Goal: Task Accomplishment & Management: Manage account settings

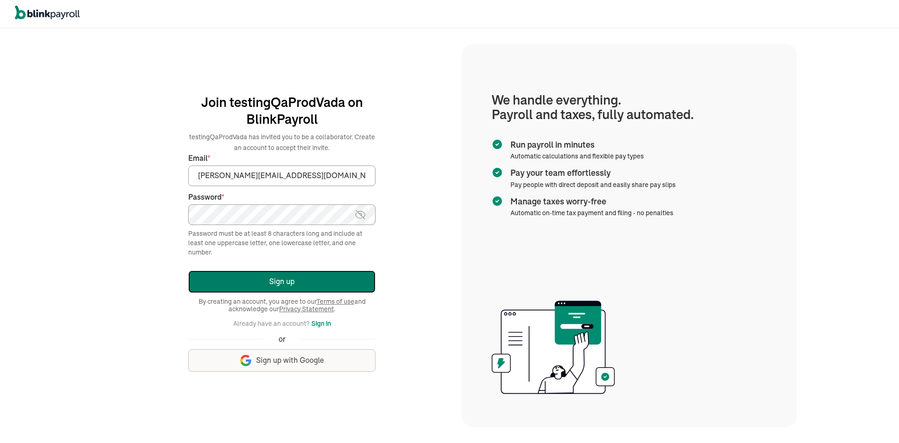
click at [264, 281] on button "Sign up" at bounding box center [281, 281] width 187 height 22
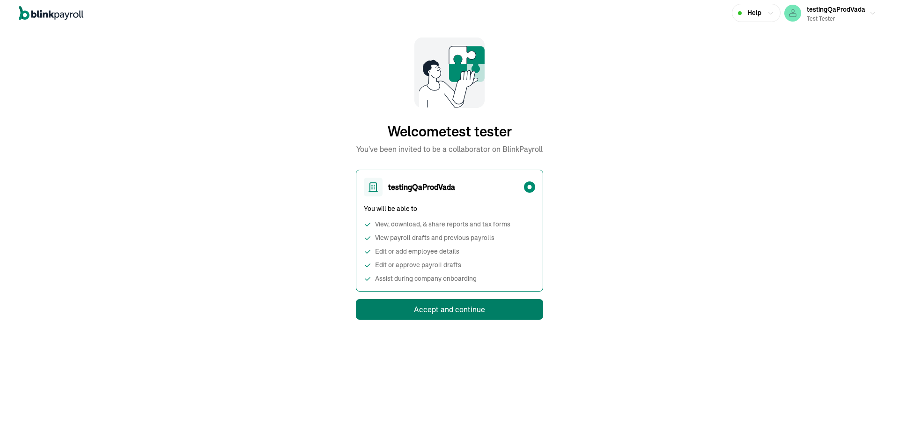
click at [420, 312] on div "Accept and continue" at bounding box center [449, 309] width 71 height 11
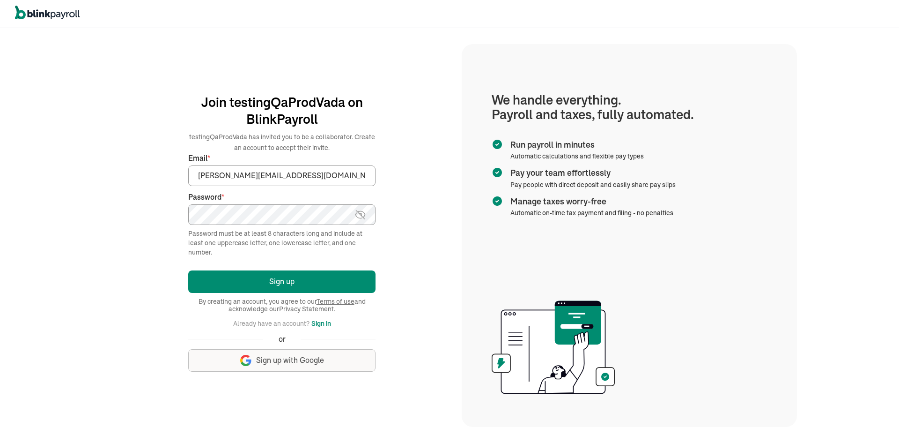
click at [188, 270] on button "Sign up" at bounding box center [281, 281] width 187 height 22
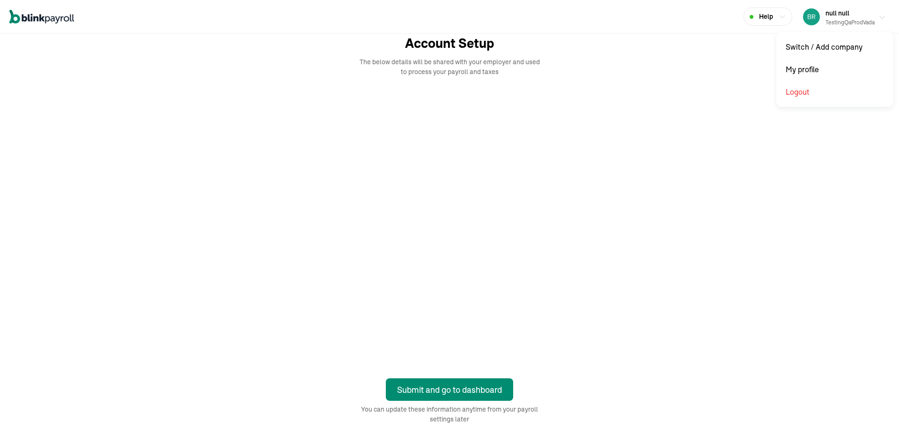
click at [854, 18] on div "testingQaProdVada" at bounding box center [850, 22] width 49 height 8
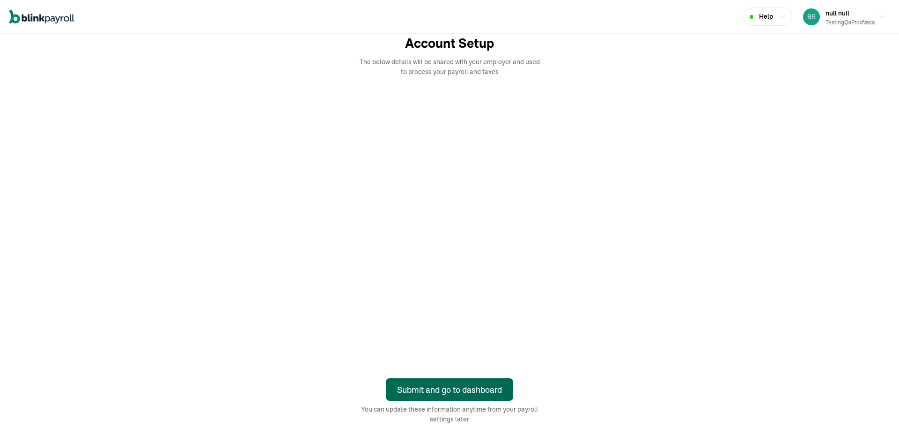
click at [446, 387] on div "Submit and go to dashboard" at bounding box center [449, 389] width 105 height 13
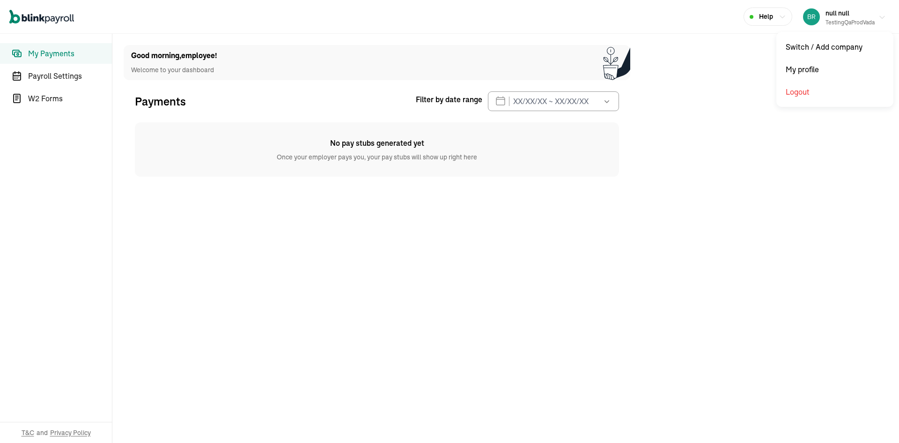
click at [832, 15] on span "null null" at bounding box center [838, 13] width 24 height 8
click at [838, 19] on div "testingQaProdVada" at bounding box center [850, 22] width 49 height 8
click at [60, 82] on link "Payroll Settings" at bounding box center [56, 76] width 112 height 21
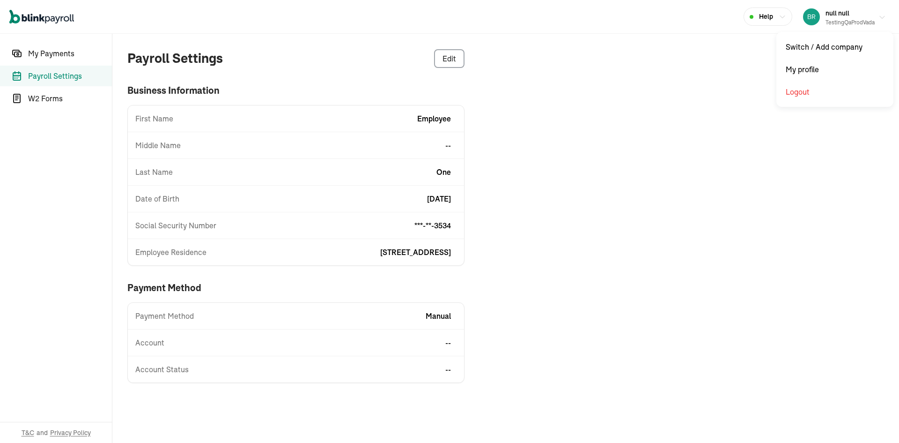
click at [837, 22] on div "testingQaProdVada" at bounding box center [850, 22] width 49 height 8
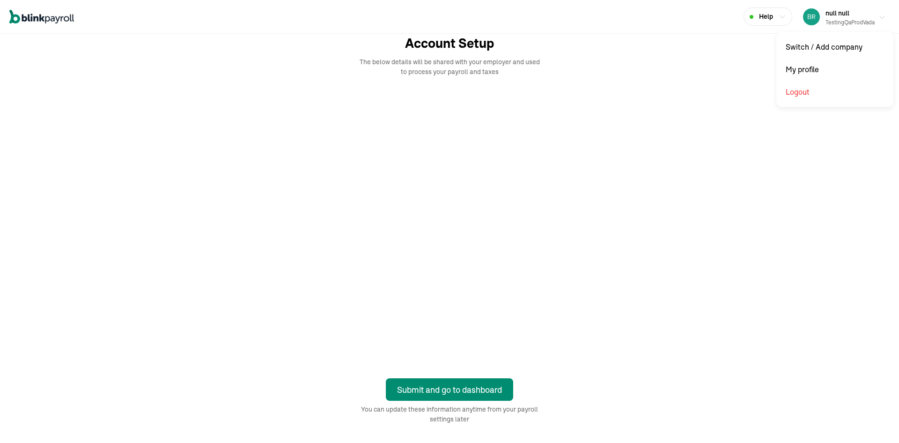
click at [854, 18] on div "testingQaProdVada" at bounding box center [850, 22] width 49 height 8
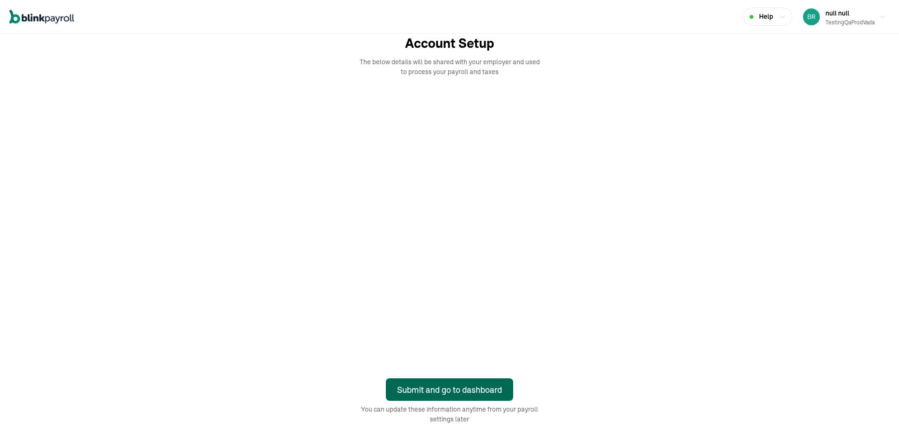
click at [446, 387] on div "Submit and go to dashboard" at bounding box center [449, 389] width 105 height 13
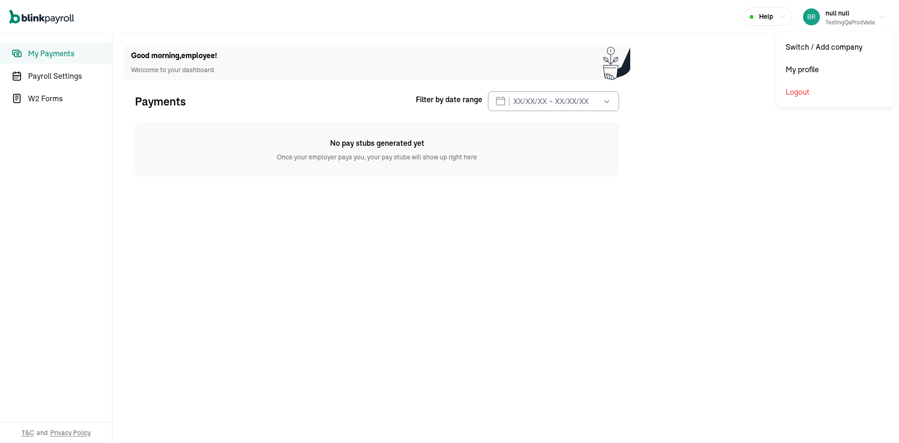
click at [832, 15] on span "null null" at bounding box center [838, 13] width 24 height 8
click at [838, 19] on div "testingQaProdVada" at bounding box center [850, 22] width 49 height 8
click at [60, 82] on link "Payroll Settings" at bounding box center [56, 76] width 112 height 21
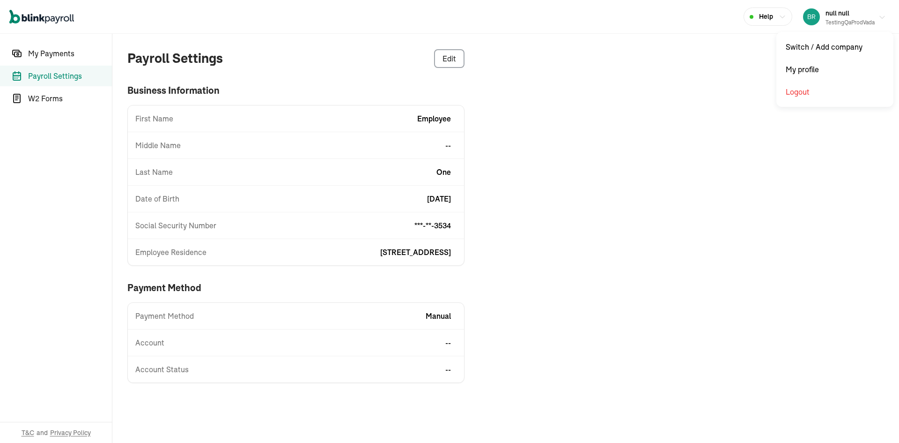
click at [837, 22] on div "testingQaProdVada" at bounding box center [850, 22] width 49 height 8
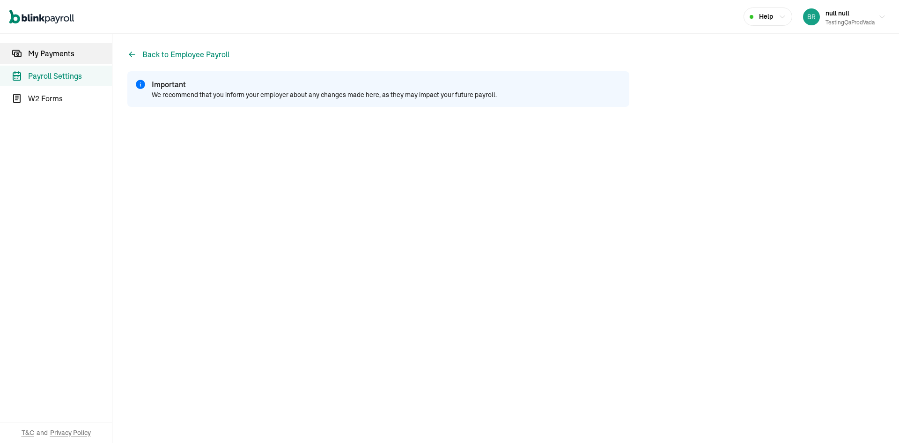
click at [79, 52] on span "My Payments" at bounding box center [70, 53] width 84 height 11
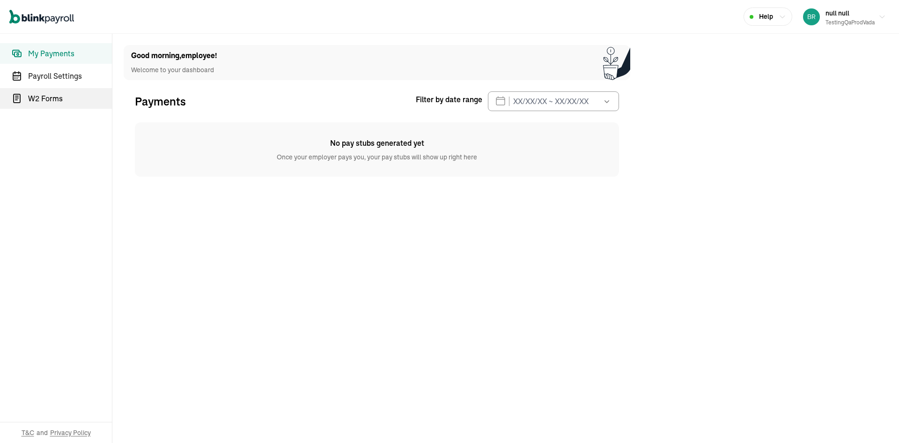
click at [60, 95] on span "W2 Forms" at bounding box center [70, 98] width 84 height 11
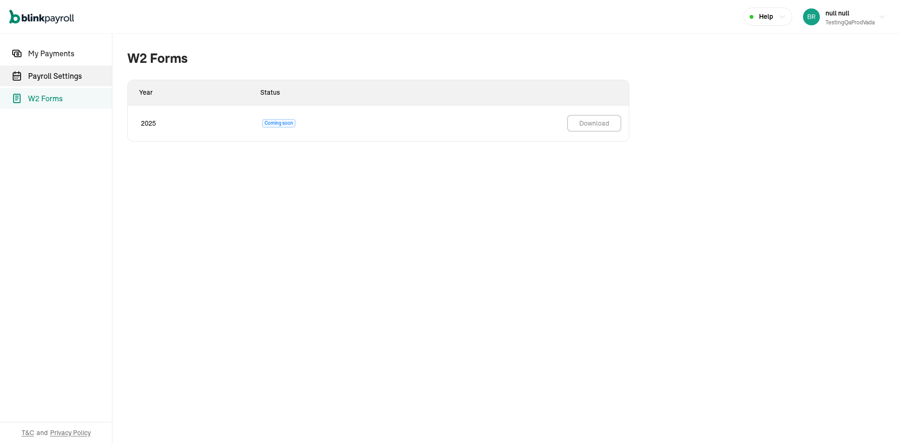
click at [79, 73] on span "Payroll Settings" at bounding box center [70, 75] width 84 height 11
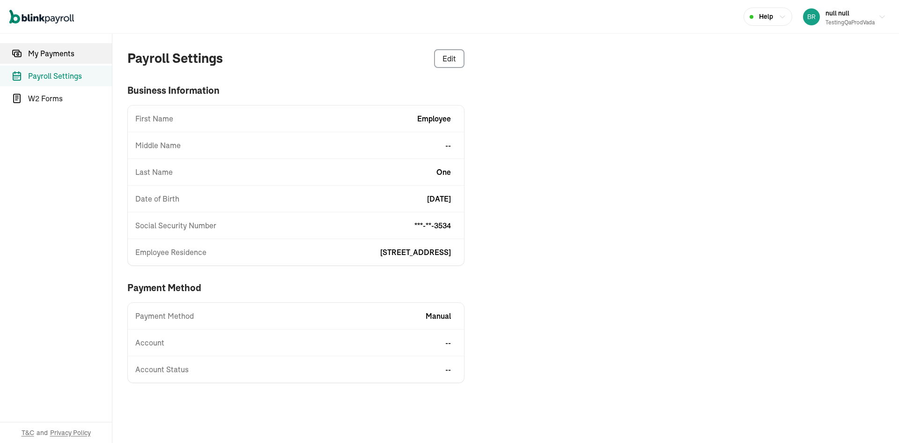
click at [65, 53] on span "My Payments" at bounding box center [70, 53] width 84 height 11
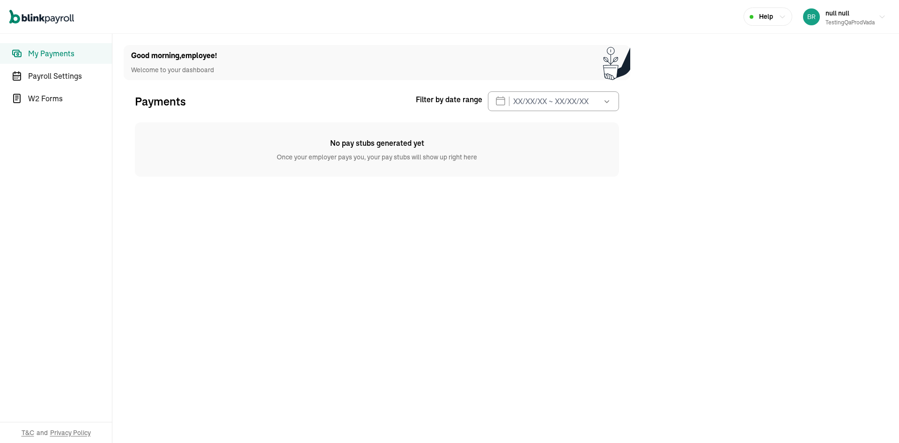
click at [67, 86] on nav "My Payments Payroll Settings W2 Forms T&C and Privacy Policy" at bounding box center [56, 238] width 112 height 409
click at [64, 73] on span "Payroll Settings" at bounding box center [70, 75] width 84 height 11
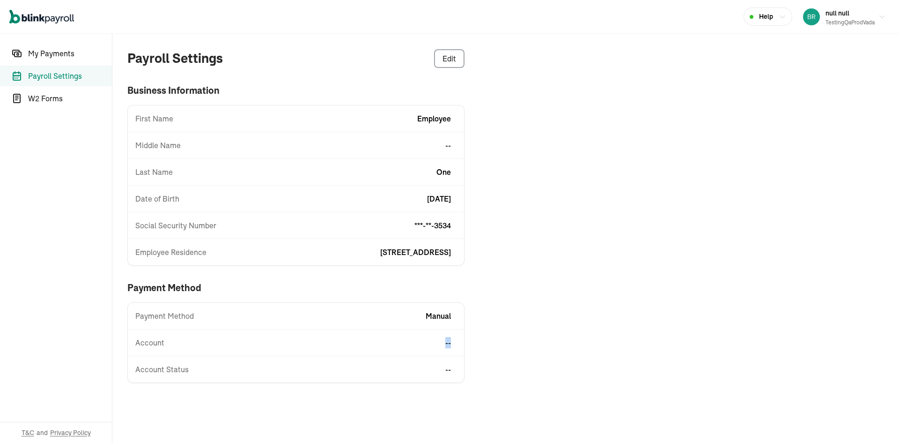
click at [492, 343] on div "Payroll Settings Edit business information First Name employee Middle Name -- L…" at bounding box center [378, 216] width 532 height 364
click at [498, 347] on div "Payroll Settings Edit business information First Name employee Middle Name -- L…" at bounding box center [378, 216] width 532 height 364
click at [48, 42] on nav "My Payments Payroll Settings W2 Forms T&C and Privacy Policy" at bounding box center [56, 238] width 112 height 409
click at [47, 47] on link "My Payments" at bounding box center [56, 53] width 112 height 21
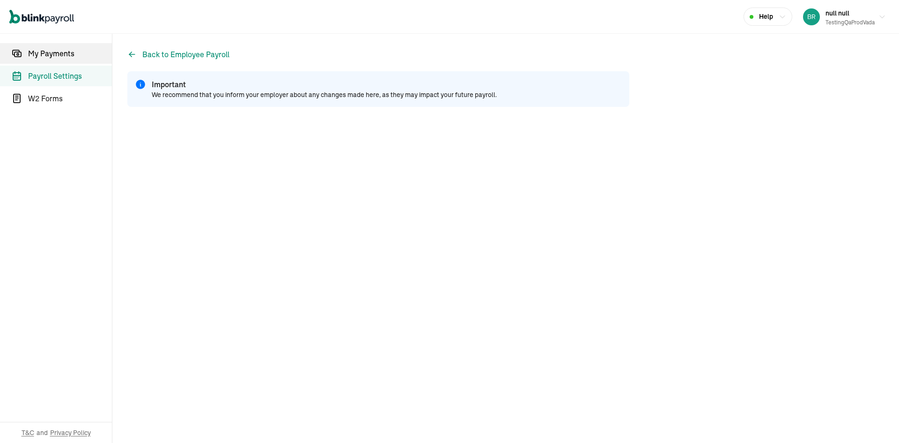
click at [79, 52] on span "My Payments" at bounding box center [70, 53] width 84 height 11
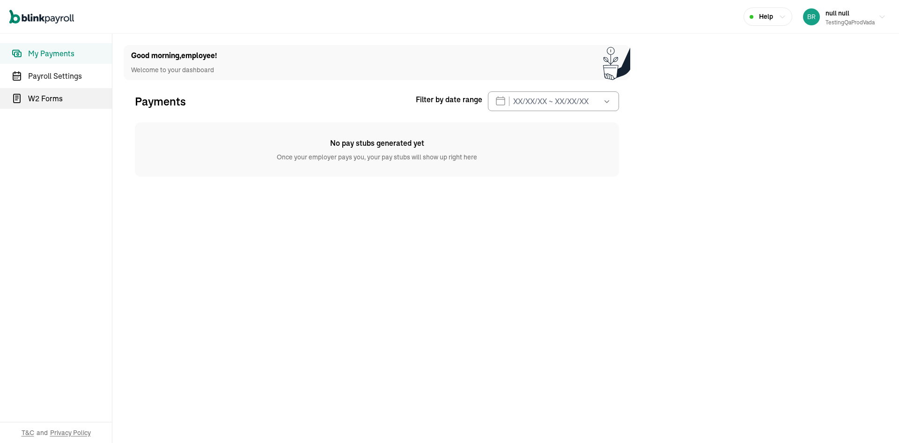
click at [60, 95] on span "W2 Forms" at bounding box center [70, 98] width 84 height 11
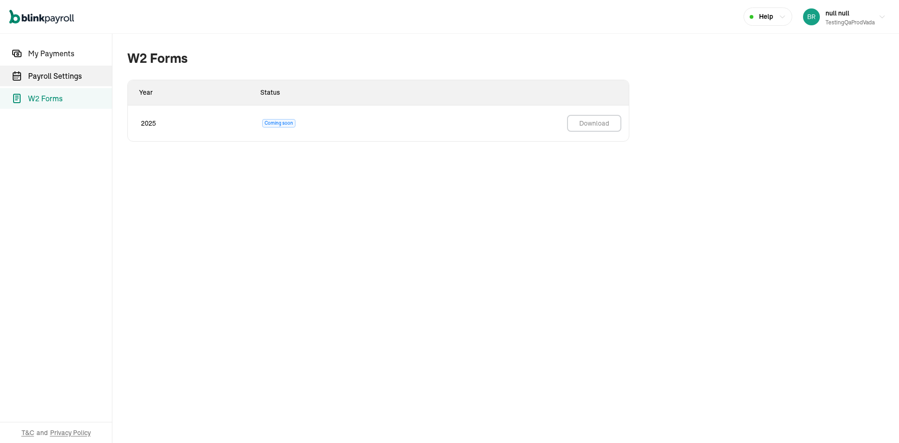
click at [79, 73] on span "Payroll Settings" at bounding box center [70, 75] width 84 height 11
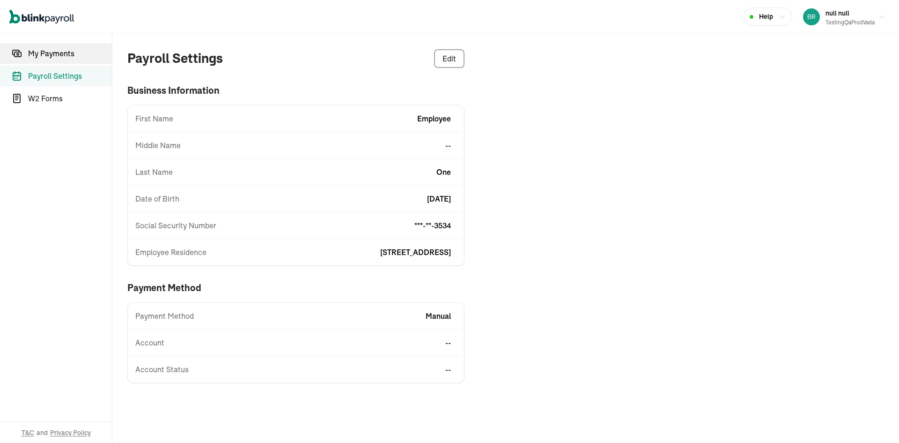
click at [65, 53] on span "My Payments" at bounding box center [70, 53] width 84 height 11
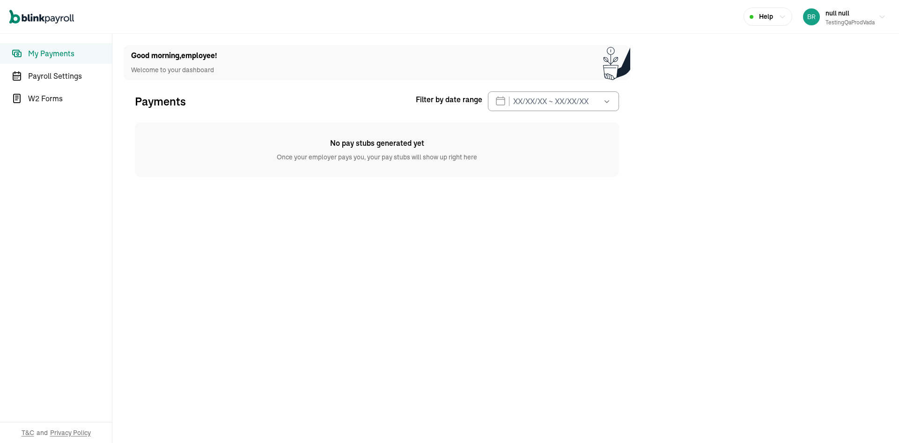
click at [67, 86] on nav "My Payments Payroll Settings W2 Forms T&C and Privacy Policy" at bounding box center [56, 238] width 112 height 409
click at [64, 73] on span "Payroll Settings" at bounding box center [70, 75] width 84 height 11
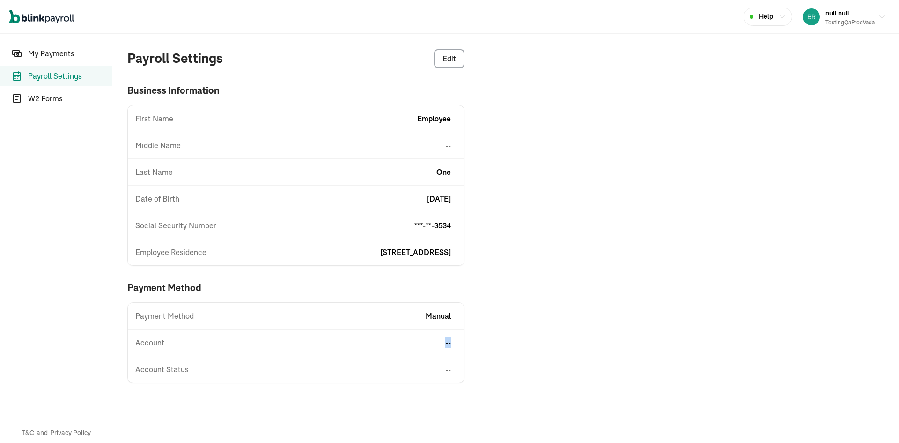
click at [492, 343] on div "Payroll Settings Edit business information First Name employee Middle Name -- L…" at bounding box center [378, 216] width 532 height 364
click at [498, 347] on div "Payroll Settings Edit business information First Name employee Middle Name -- L…" at bounding box center [378, 216] width 532 height 364
click at [48, 42] on nav "My Payments Payroll Settings W2 Forms T&C and Privacy Policy" at bounding box center [56, 238] width 112 height 409
click at [47, 47] on link "My Payments" at bounding box center [56, 53] width 112 height 21
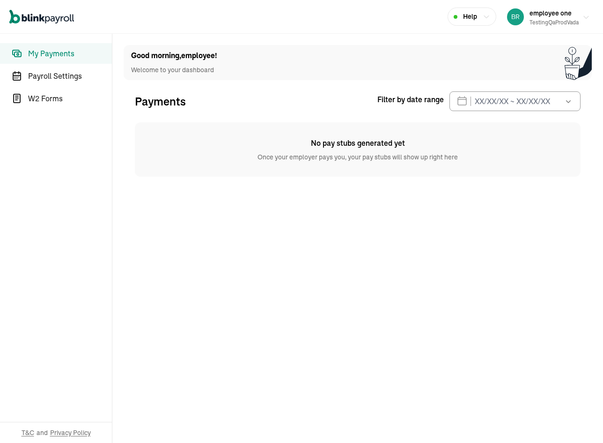
click at [438, 15] on span "employee one" at bounding box center [551, 13] width 42 height 8
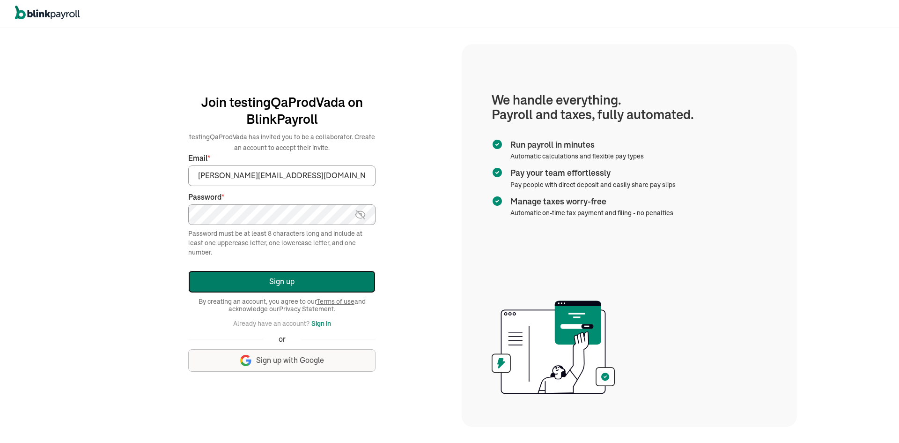
click at [292, 286] on button "Sign up" at bounding box center [281, 281] width 187 height 22
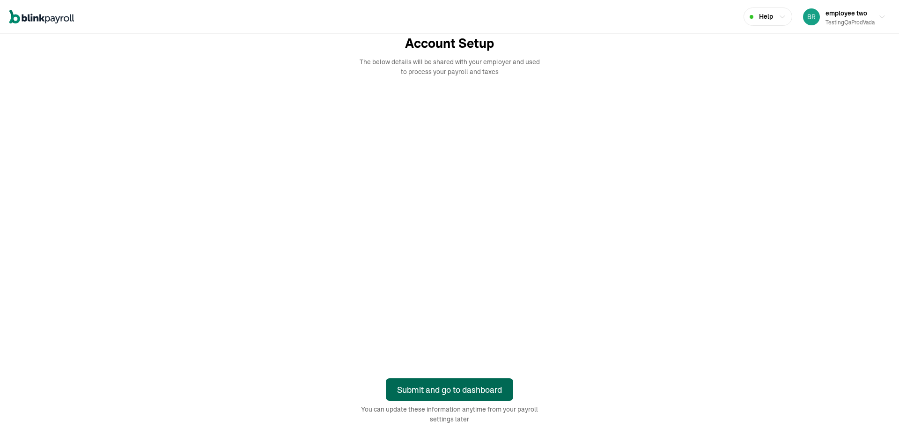
click at [476, 385] on div "Submit and go to dashboard" at bounding box center [449, 389] width 105 height 13
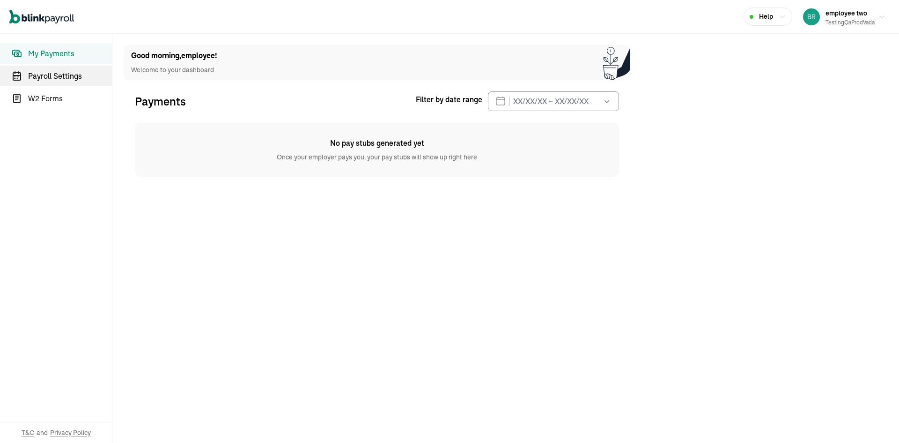
click at [48, 67] on link "Payroll Settings" at bounding box center [56, 76] width 112 height 21
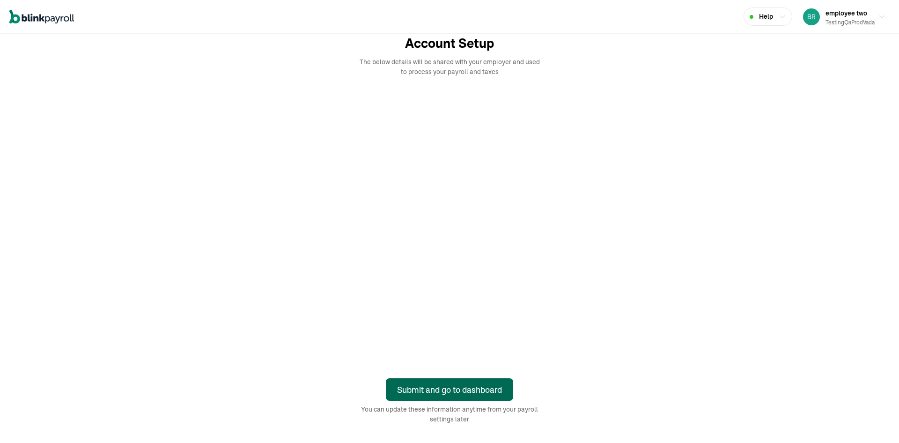
click at [476, 385] on div "Submit and go to dashboard" at bounding box center [449, 389] width 105 height 13
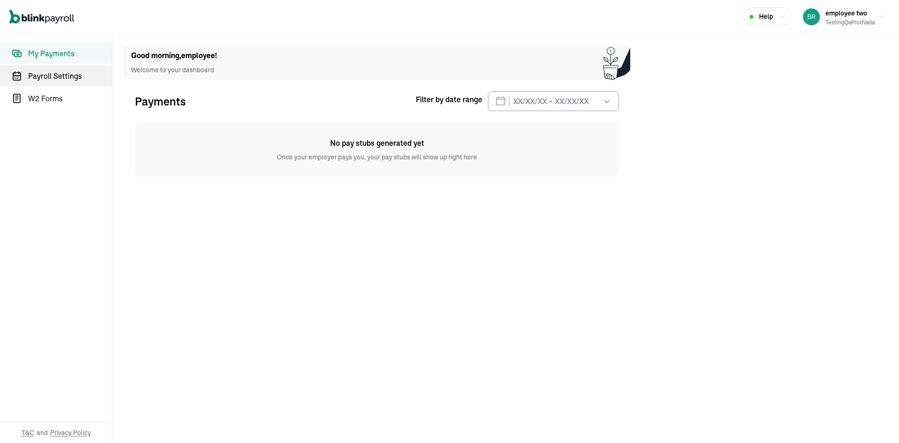
click at [48, 67] on link "Payroll Settings" at bounding box center [56, 76] width 112 height 21
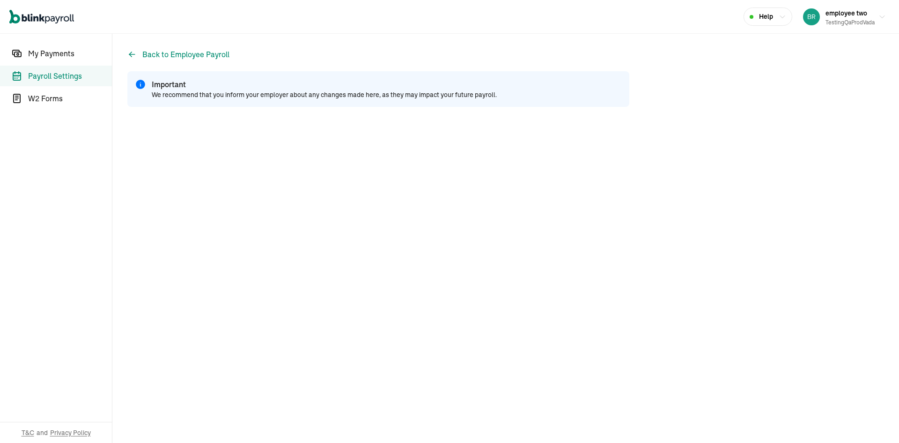
click at [658, 357] on main "Back to Employee Payroll Important We recommend that you inform your employer a…" at bounding box center [505, 238] width 787 height 409
click at [698, 322] on main "Back to Employee Payroll Important We recommend that you inform your employer a…" at bounding box center [505, 238] width 787 height 409
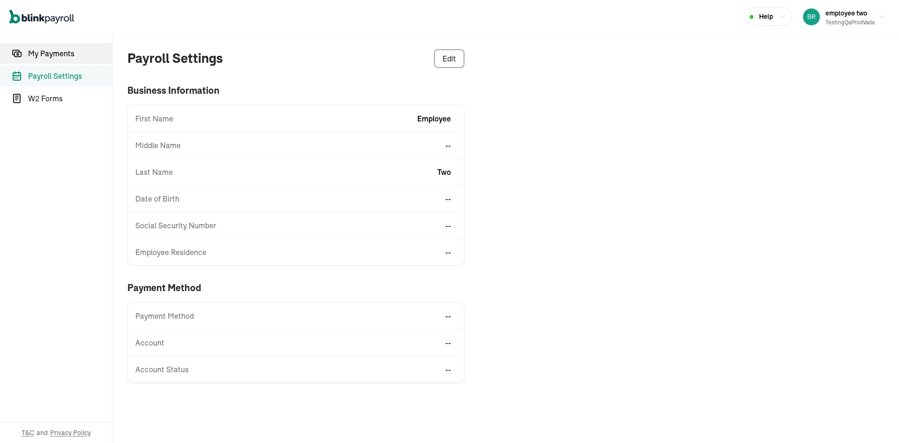
click at [65, 53] on span "My Payments" at bounding box center [70, 53] width 84 height 11
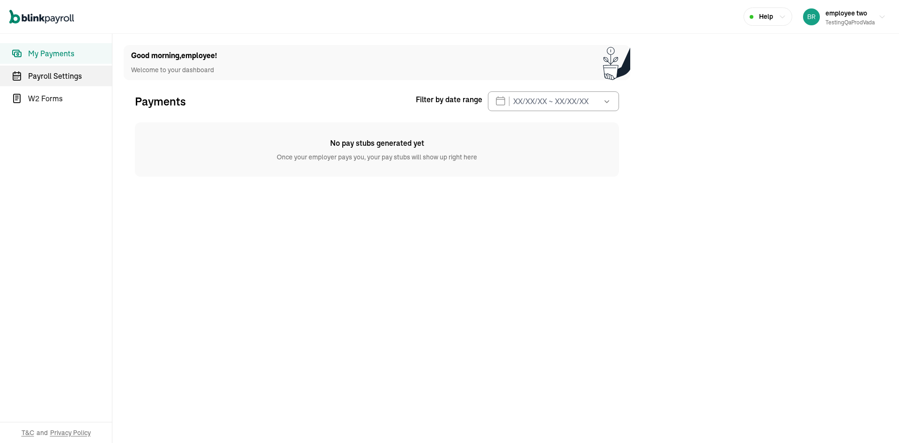
click at [66, 72] on span "Payroll Settings" at bounding box center [70, 75] width 84 height 11
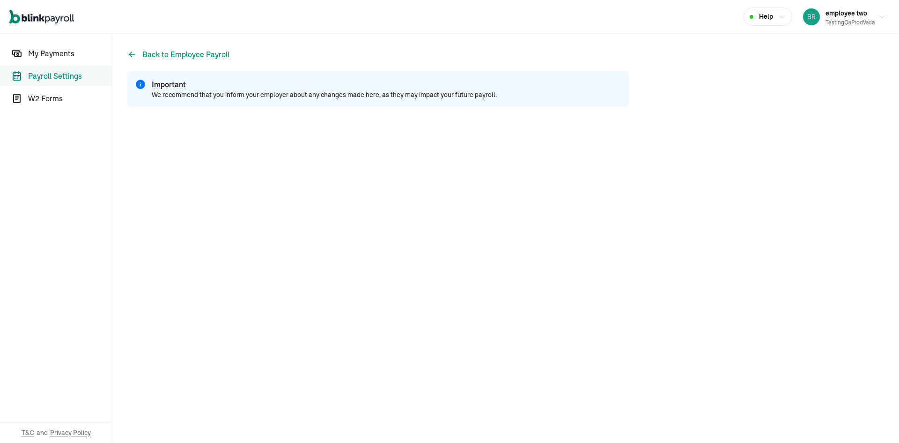
click at [658, 357] on main "Back to Employee Payroll Important We recommend that you inform your employer a…" at bounding box center [505, 238] width 787 height 409
click at [698, 322] on main "Back to Employee Payroll Important We recommend that you inform your employer a…" at bounding box center [505, 238] width 787 height 409
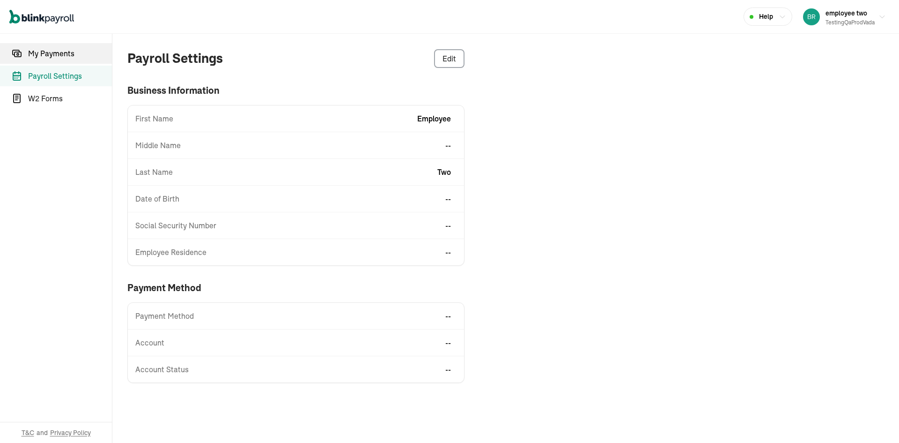
click at [65, 53] on span "My Payments" at bounding box center [70, 53] width 84 height 11
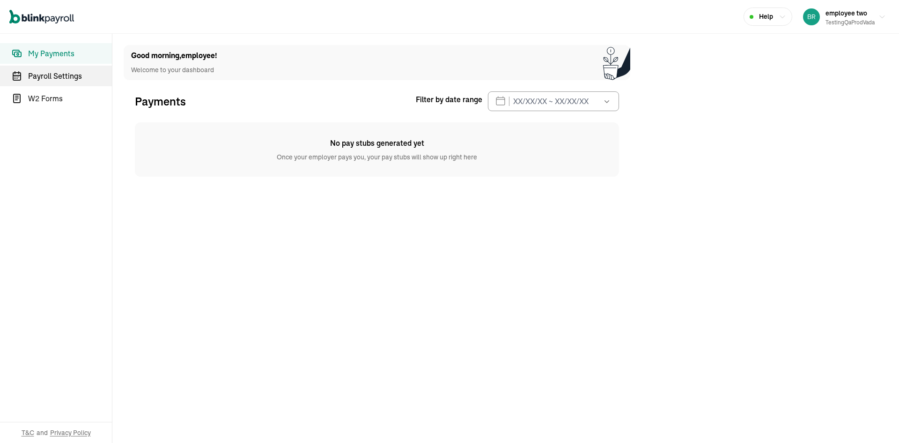
click at [66, 72] on span "Payroll Settings" at bounding box center [70, 75] width 84 height 11
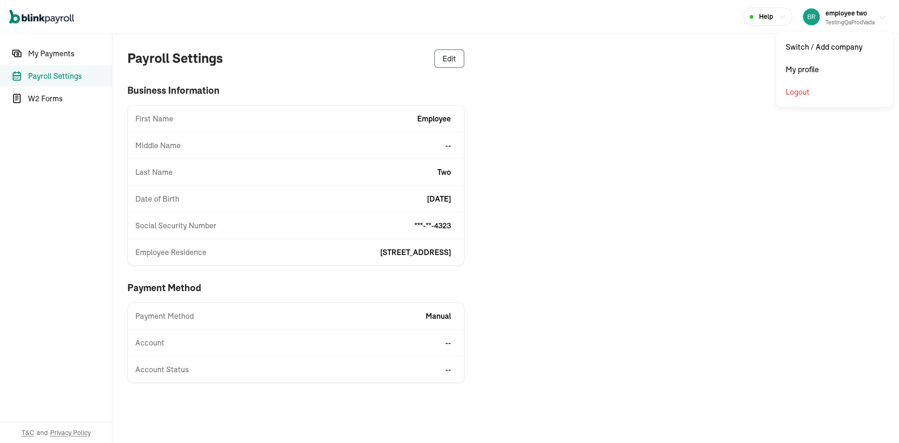
click at [878, 16] on button "employee two testingQaProdVada" at bounding box center [845, 16] width 90 height 23
click at [865, 17] on div "employee two testingQaProdVada" at bounding box center [850, 17] width 49 height 20
click at [878, 16] on button "employee two testingQaProdVada" at bounding box center [845, 16] width 90 height 23
click at [865, 17] on div "employee two testingQaProdVada" at bounding box center [850, 17] width 49 height 20
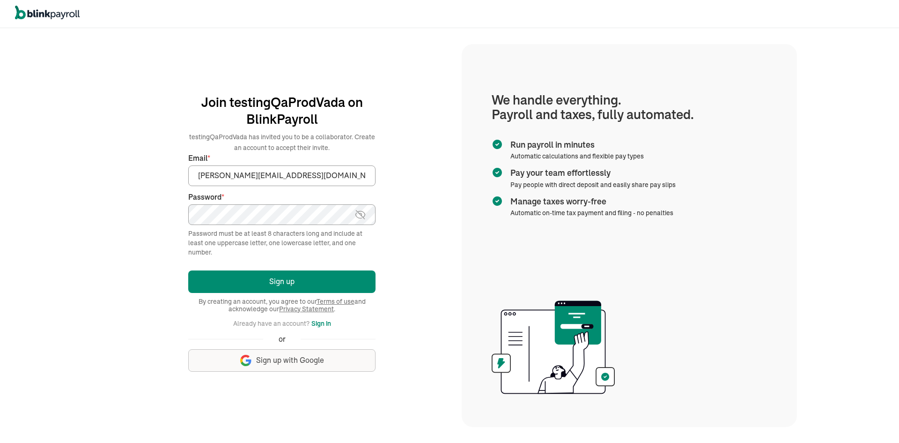
click at [188, 270] on button "Sign up" at bounding box center [281, 281] width 187 height 22
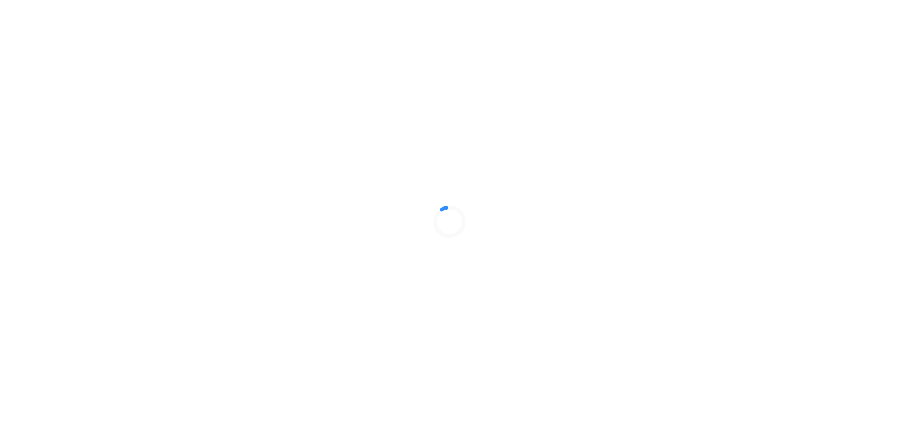
click at [601, 179] on div at bounding box center [449, 221] width 899 height 443
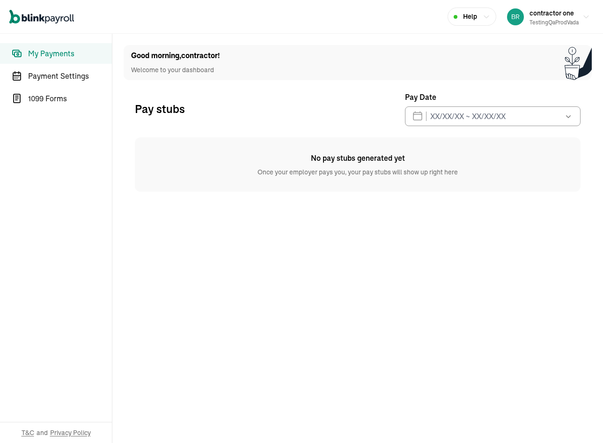
click at [206, 164] on span "Once your employer pays you, your pay stubs will show up right here" at bounding box center [358, 169] width 446 height 13
click at [62, 78] on span "Payment Settings" at bounding box center [70, 75] width 84 height 11
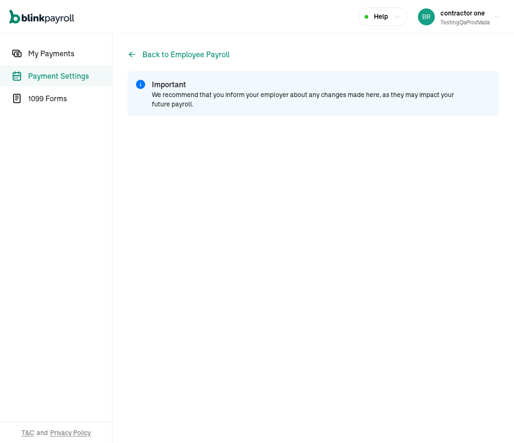
click at [123, 45] on div "Back to Employee Payroll Important We recommend that you inform your employer a…" at bounding box center [312, 227] width 401 height 387
click at [129, 49] on div "Back to Employee Payroll Important We recommend that you inform your employer a…" at bounding box center [312, 227] width 401 height 387
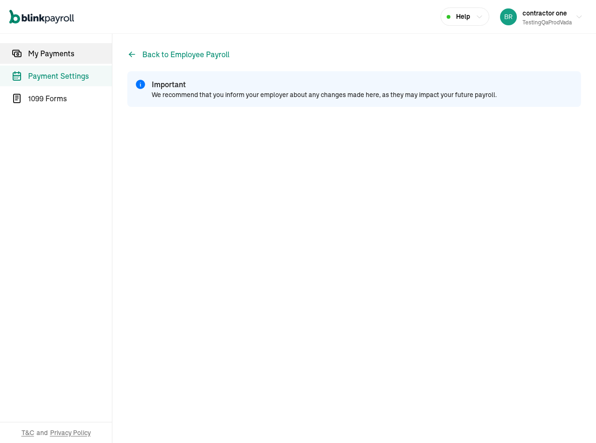
click at [74, 61] on link "My Payments" at bounding box center [56, 53] width 112 height 21
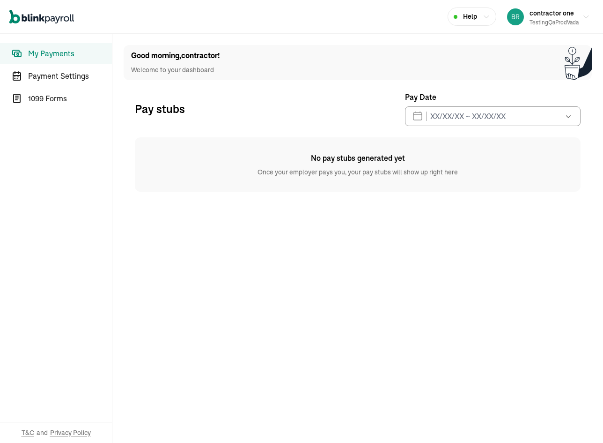
click at [206, 164] on span "Once your employer pays you, your pay stubs will show up right here" at bounding box center [358, 169] width 446 height 13
click at [62, 78] on span "Payment Settings" at bounding box center [70, 75] width 84 height 11
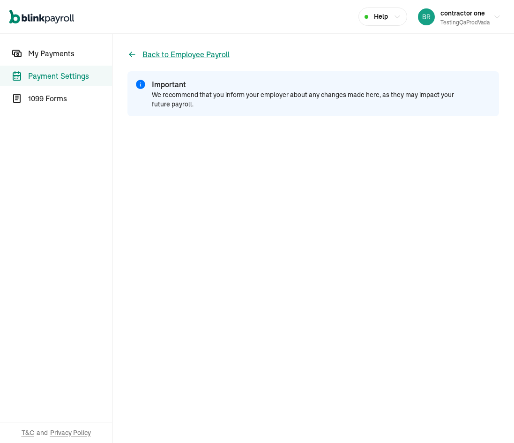
drag, startPoint x: 123, startPoint y: 46, endPoint x: 128, endPoint y: 49, distance: 6.3
click at [123, 45] on div "Back to Employee Payroll Important We recommend that you inform your employer a…" at bounding box center [312, 227] width 401 height 387
click at [129, 49] on div "Back to Employee Payroll Important We recommend that you inform your employer a…" at bounding box center [312, 227] width 401 height 387
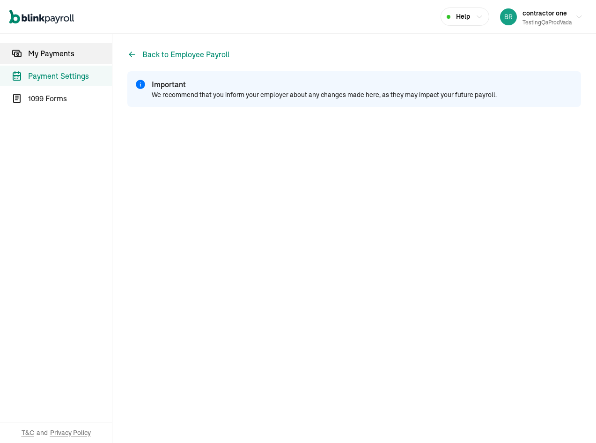
click at [74, 61] on link "My Payments" at bounding box center [56, 53] width 112 height 21
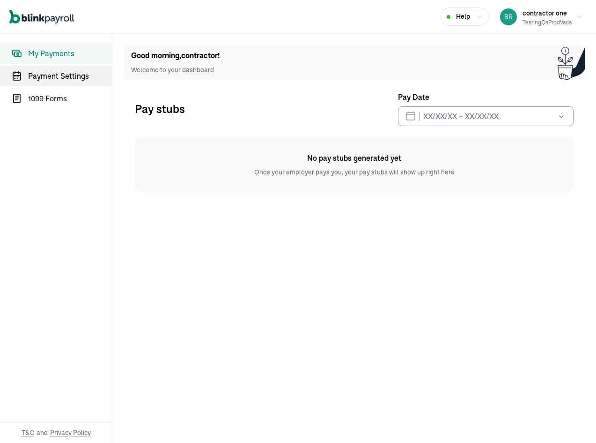
click at [64, 74] on span "Payment Settings" at bounding box center [70, 75] width 84 height 11
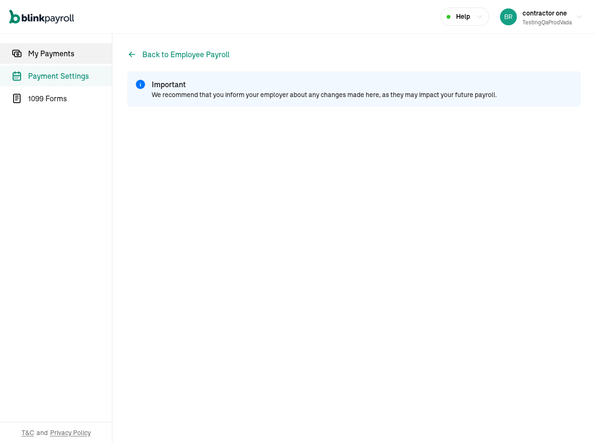
click at [52, 53] on span "My Payments" at bounding box center [70, 53] width 84 height 11
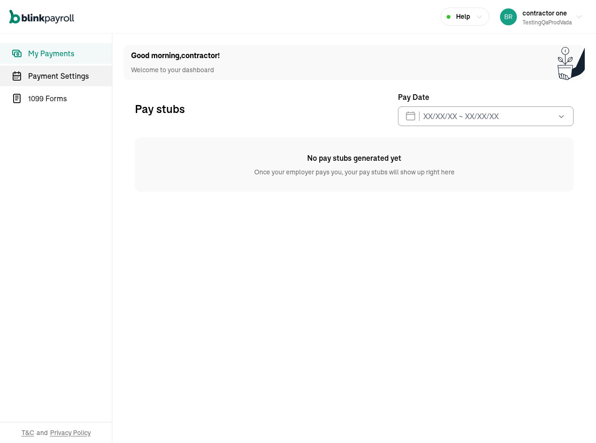
click at [64, 74] on span "Payment Settings" at bounding box center [70, 75] width 84 height 11
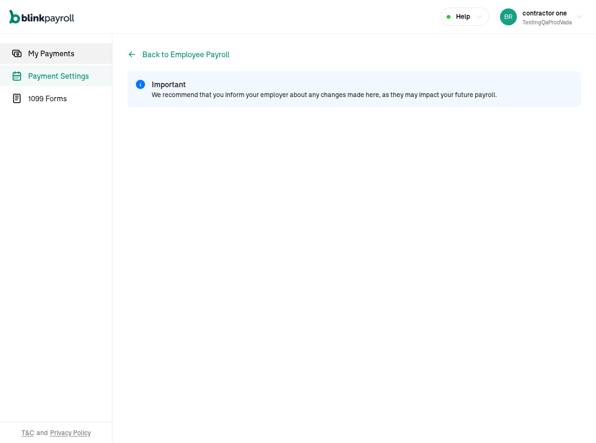
click at [52, 53] on span "My Payments" at bounding box center [70, 53] width 84 height 11
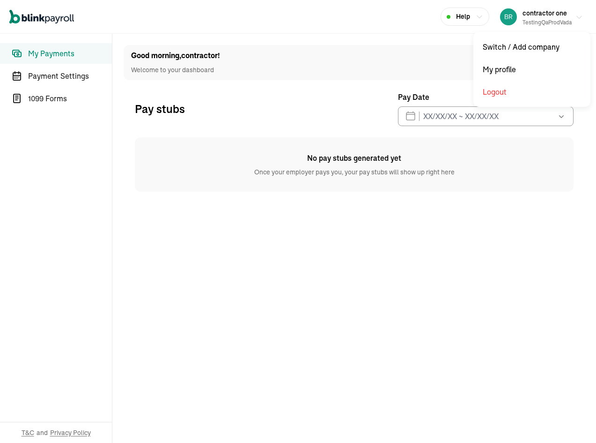
click at [563, 20] on div "testingQaProdVada" at bounding box center [547, 22] width 49 height 8
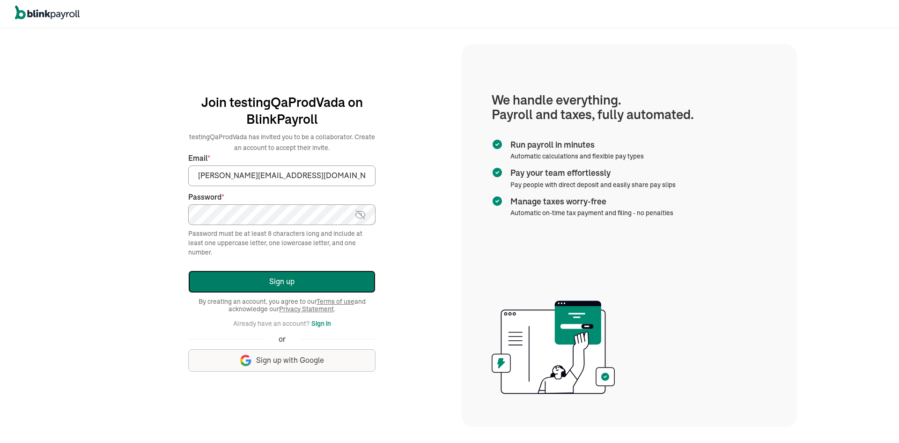
click at [281, 281] on button "Sign up" at bounding box center [281, 281] width 187 height 22
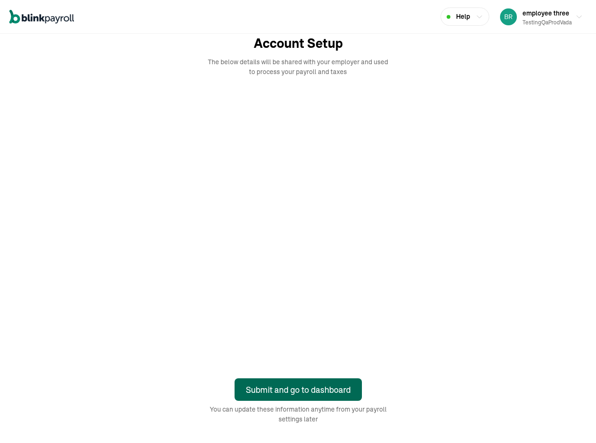
click at [301, 385] on div "Submit and go to dashboard" at bounding box center [298, 389] width 105 height 13
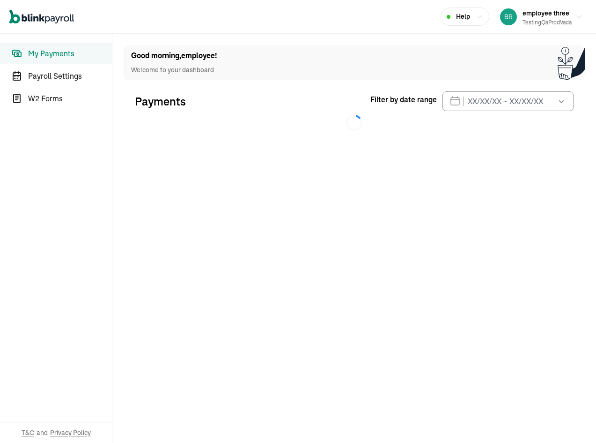
click at [349, 217] on main "Good morning , employee ! Welcome to your dashboard Payments Filter by date ran…" at bounding box center [354, 238] width 484 height 409
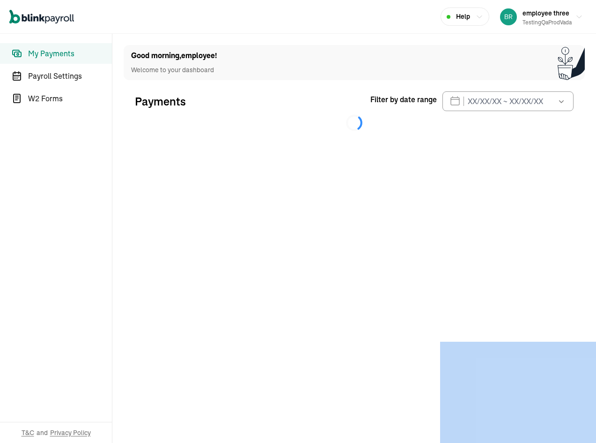
click at [349, 217] on main "Good morning , employee ! Welcome to your dashboard Payments Filter by date ran…" at bounding box center [354, 238] width 484 height 409
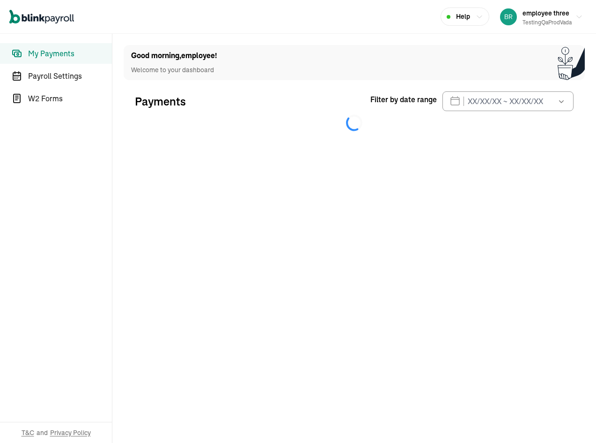
click at [312, 189] on main "Good morning , employee ! Welcome to your dashboard Payments Filter by date ran…" at bounding box center [354, 238] width 484 height 409
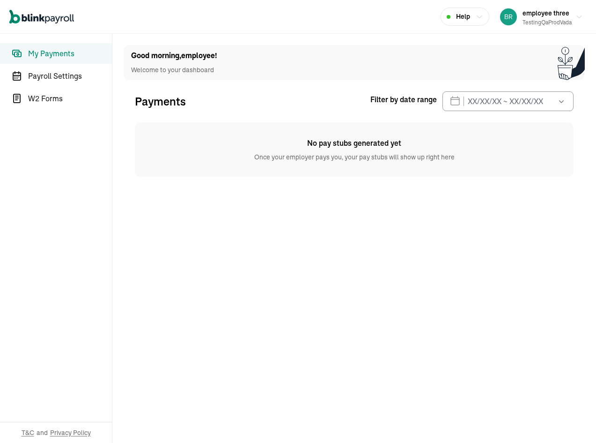
click at [72, 56] on span "My Payments" at bounding box center [70, 53] width 84 height 11
click at [76, 73] on span "Payroll Settings" at bounding box center [70, 75] width 84 height 11
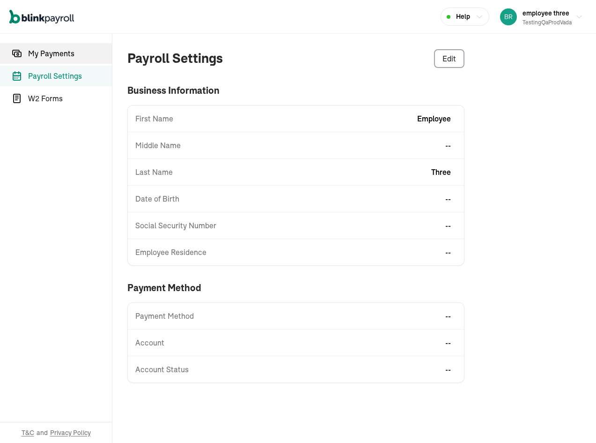
click at [73, 55] on span "My Payments" at bounding box center [70, 53] width 84 height 11
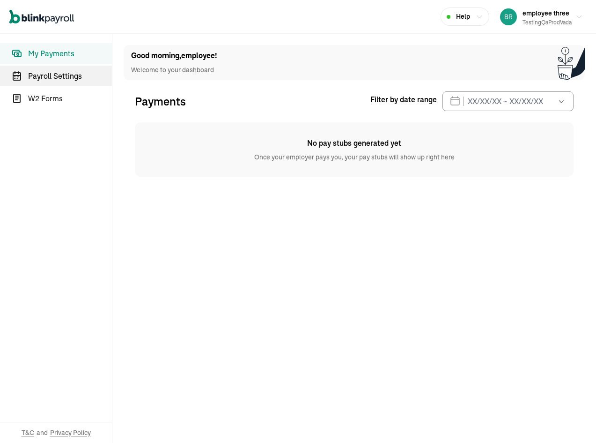
click at [95, 77] on span "Payroll Settings" at bounding box center [70, 75] width 84 height 11
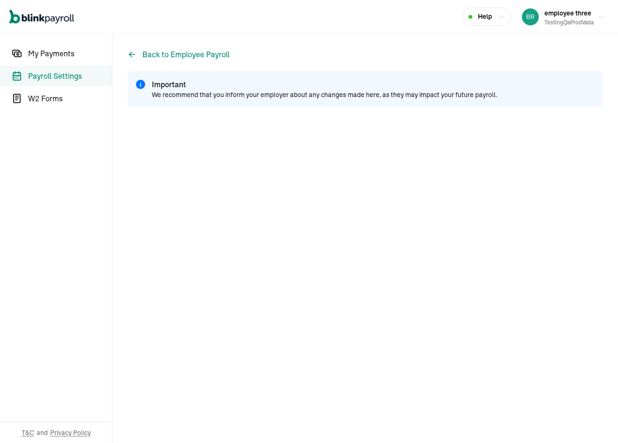
click at [567, 21] on div "testingQaProdVada" at bounding box center [568, 22] width 49 height 8
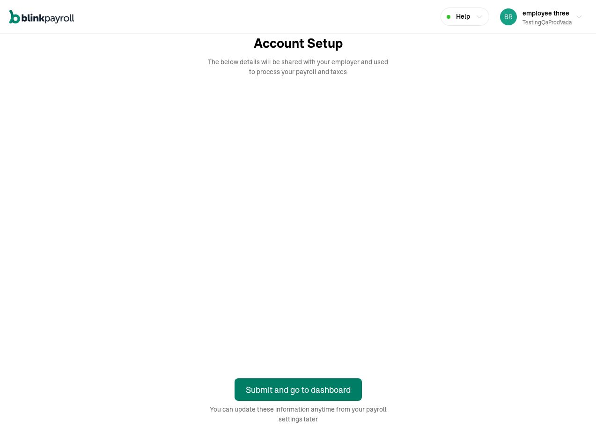
click at [301, 385] on div "Submit and go to dashboard" at bounding box center [298, 389] width 105 height 13
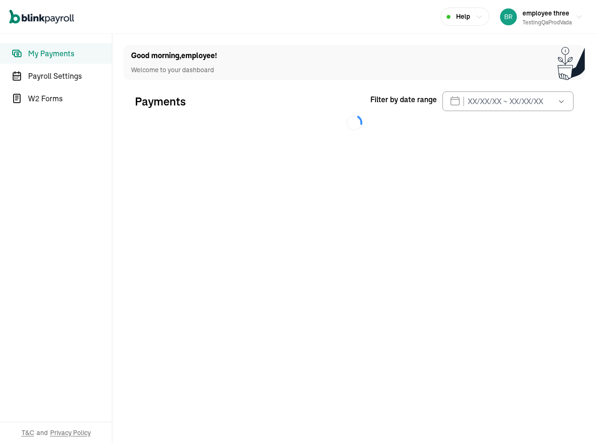
click at [349, 217] on main "Good morning , employee ! Welcome to your dashboard Payments Filter by date ran…" at bounding box center [354, 238] width 484 height 409
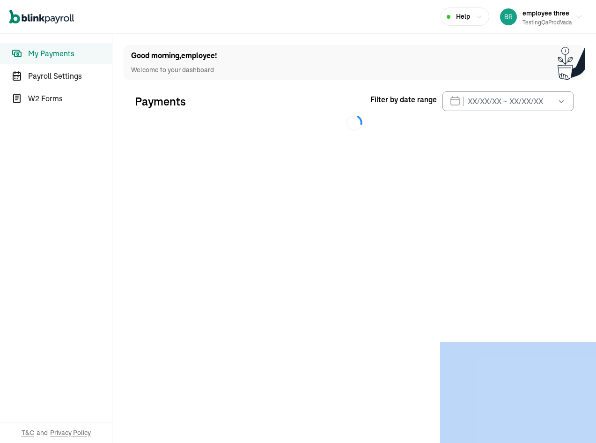
click at [349, 217] on main "Good morning , employee ! Welcome to your dashboard Payments Filter by date ran…" at bounding box center [354, 238] width 484 height 409
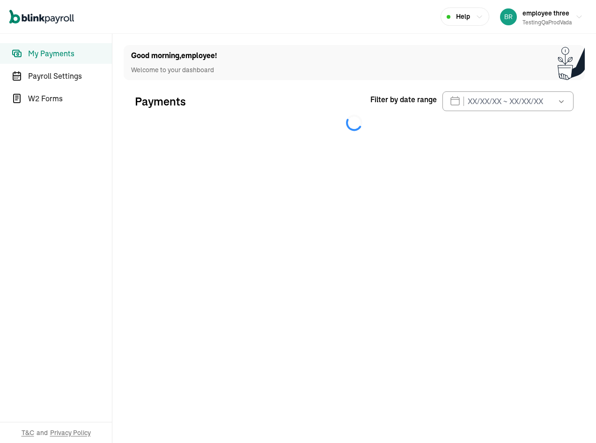
click at [312, 189] on main "Good morning , employee ! Welcome to your dashboard Payments Filter by date ran…" at bounding box center [354, 238] width 484 height 409
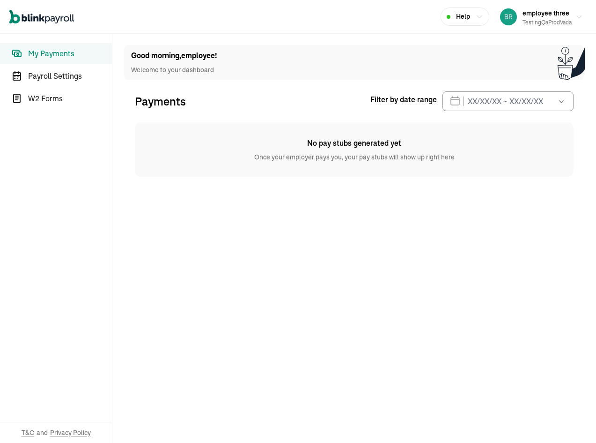
click at [72, 56] on span "My Payments" at bounding box center [70, 53] width 84 height 11
click at [76, 73] on span "Payroll Settings" at bounding box center [70, 75] width 84 height 11
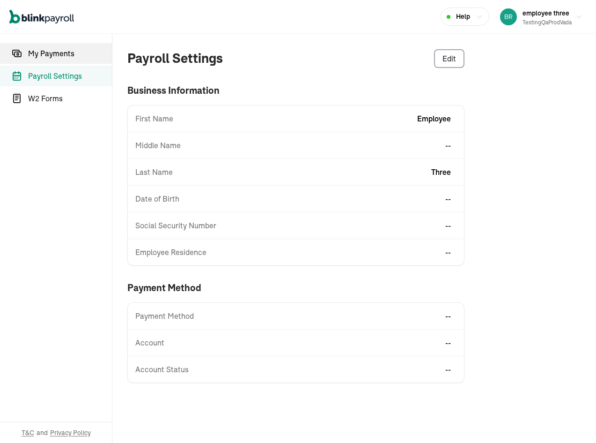
click at [73, 55] on span "My Payments" at bounding box center [70, 53] width 84 height 11
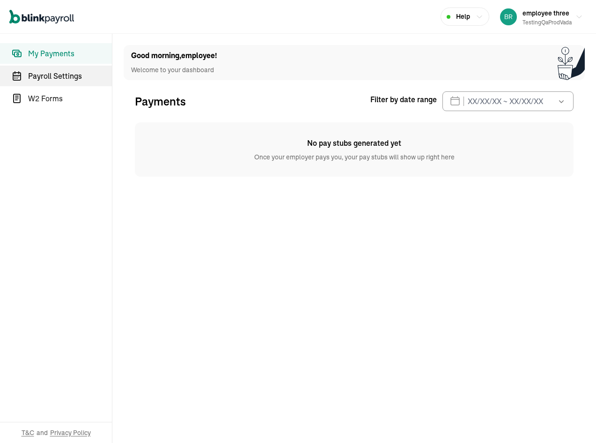
click at [95, 77] on span "Payroll Settings" at bounding box center [70, 75] width 84 height 11
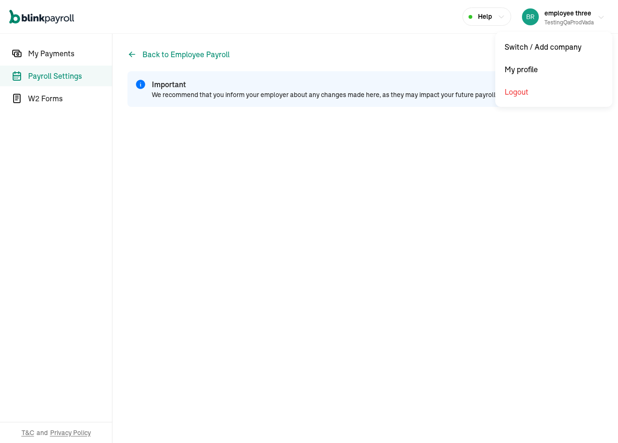
click at [567, 21] on div "testingQaProdVada" at bounding box center [568, 22] width 49 height 8
